Goal: Information Seeking & Learning: Learn about a topic

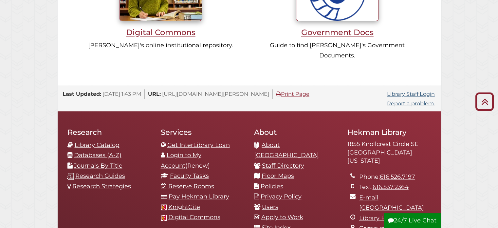
scroll to position [618, 0]
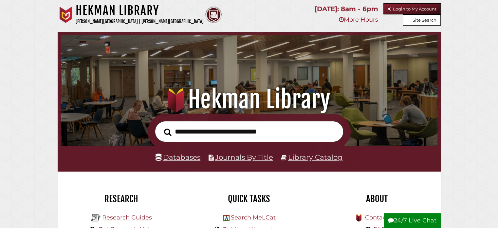
scroll to position [125, 374]
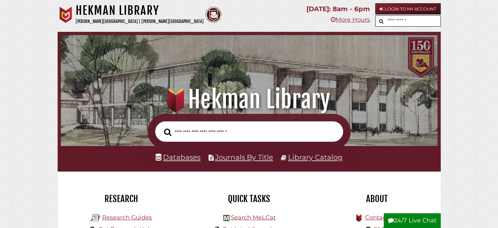
scroll to position [125, 374]
click at [399, 21] on input "text" at bounding box center [413, 21] width 54 height 11
type input "****"
click at [376, 16] on button "submit" at bounding box center [381, 21] width 10 height 10
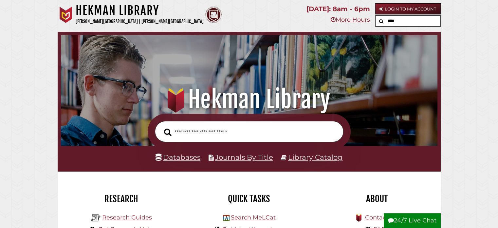
scroll to position [125, 374]
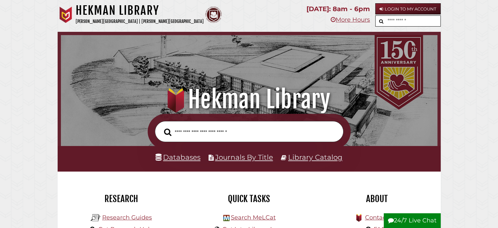
scroll to position [3, 3]
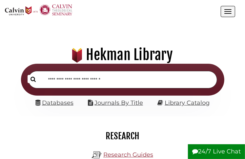
click at [228, 11] on button "Open the menu" at bounding box center [228, 11] width 14 height 11
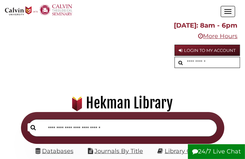
click at [228, 11] on button "Open the menu" at bounding box center [228, 11] width 14 height 11
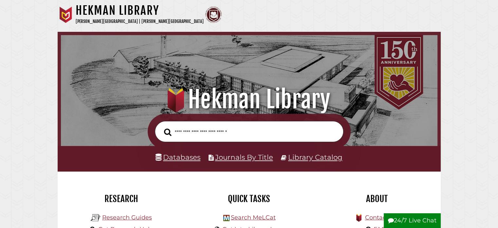
scroll to position [125, 374]
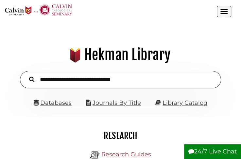
click at [229, 14] on button "Open the menu" at bounding box center [224, 11] width 14 height 11
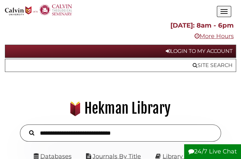
click at [229, 14] on button "Open the menu" at bounding box center [224, 11] width 14 height 11
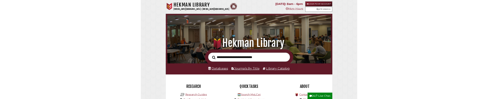
scroll to position [125, 374]
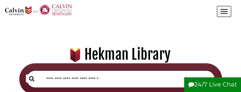
scroll to position [0, 0]
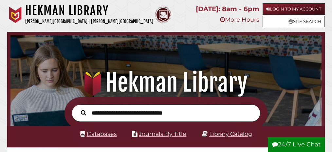
scroll to position [63, 96]
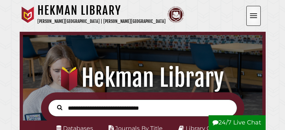
click at [255, 21] on button "Open the menu" at bounding box center [253, 16] width 14 height 20
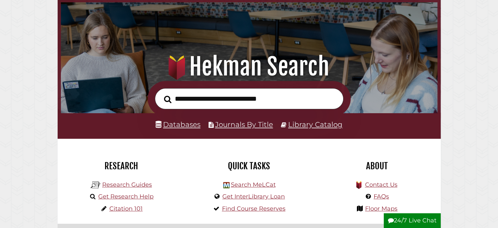
scroll to position [0, 0]
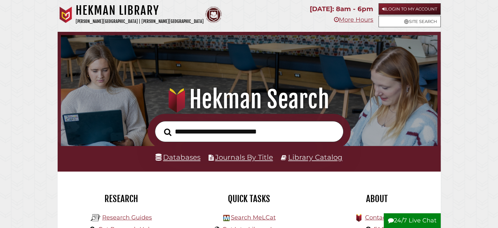
click at [268, 99] on h1 ".heklogo-cls-1 { fill: url(#linear-gradient); } .heklogo-cls-1, .heklogo-cls-2,…" at bounding box center [249, 99] width 362 height 29
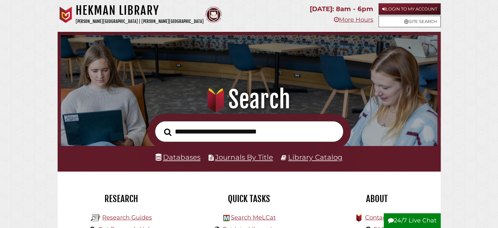
click at [221, 129] on input "text" at bounding box center [249, 131] width 189 height 21
